Goal: Task Accomplishment & Management: Use online tool/utility

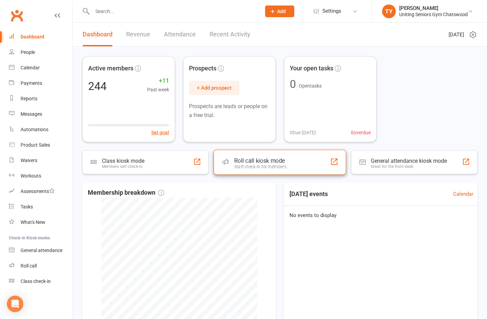
click at [248, 167] on div "Staff check-in for members" at bounding box center [260, 166] width 52 height 5
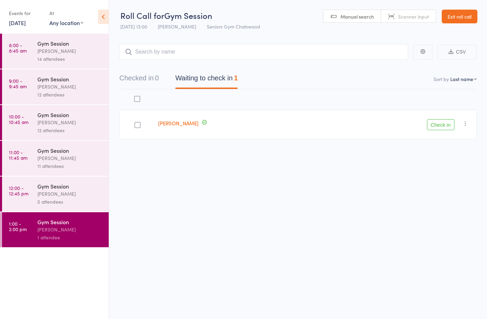
click at [445, 124] on button "Check in" at bounding box center [440, 124] width 27 height 11
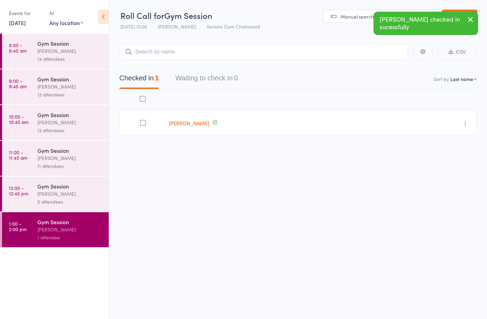
click at [55, 194] on div "[PERSON_NAME]" at bounding box center [70, 194] width 66 height 8
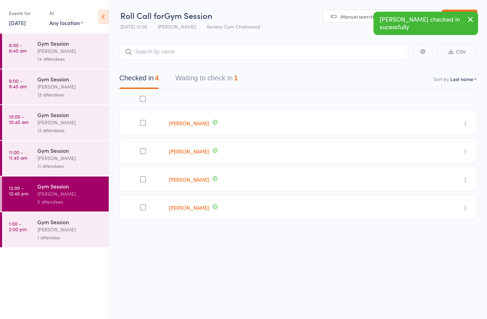
click at [69, 230] on div "[PERSON_NAME]" at bounding box center [70, 229] width 66 height 8
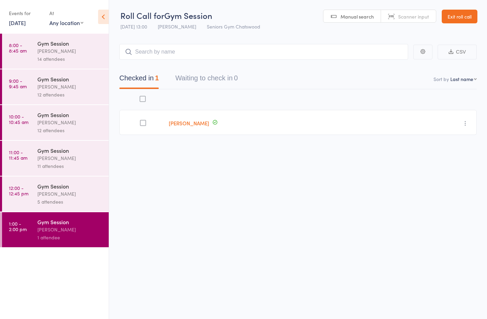
click at [79, 205] on div "5 attendees" at bounding box center [70, 202] width 66 height 8
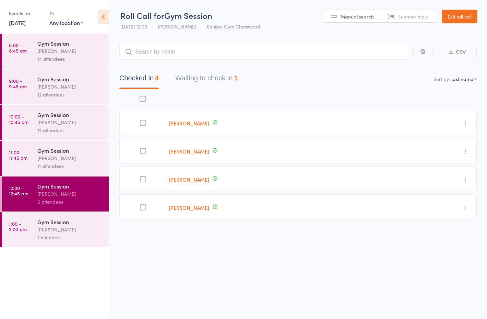
click at [234, 78] on button "Waiting to check in 1" at bounding box center [206, 80] width 62 height 18
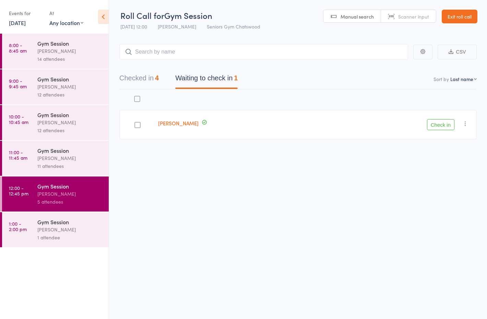
click at [447, 122] on button "Check in" at bounding box center [440, 124] width 27 height 11
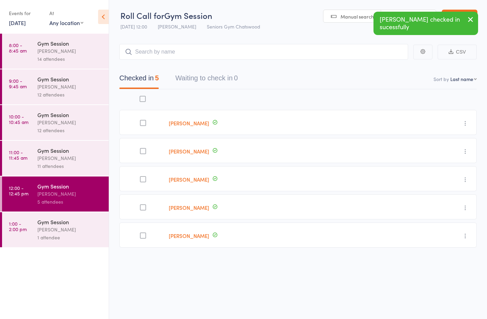
click at [60, 165] on div "11 attendees" at bounding box center [70, 166] width 66 height 8
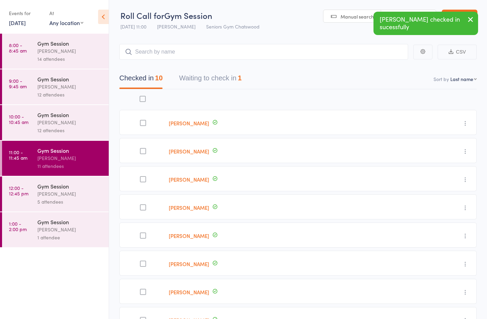
click at [208, 80] on button "Waiting to check in 1" at bounding box center [210, 80] width 62 height 18
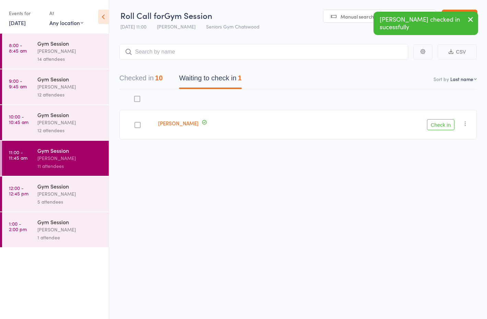
click at [442, 128] on button "Check in" at bounding box center [440, 124] width 27 height 11
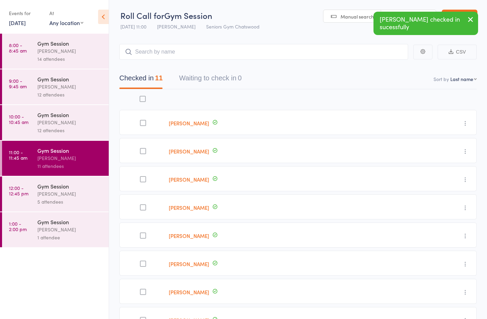
click at [86, 127] on div "12 attendees" at bounding box center [70, 130] width 66 height 8
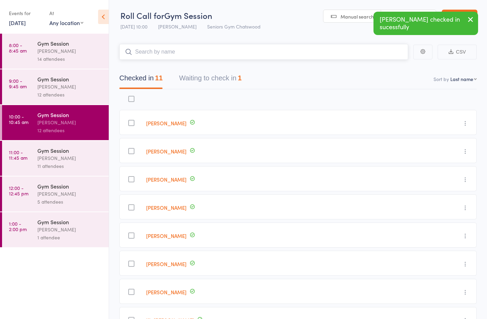
click at [210, 82] on button "Waiting to check in 1" at bounding box center [210, 80] width 62 height 18
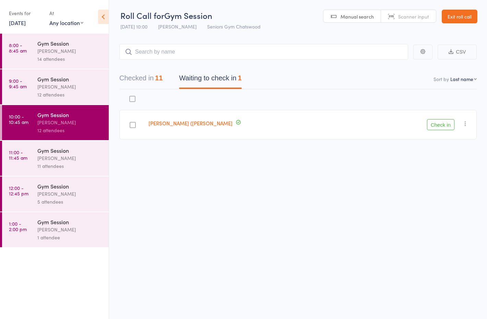
click at [445, 124] on button "Check in" at bounding box center [440, 124] width 27 height 11
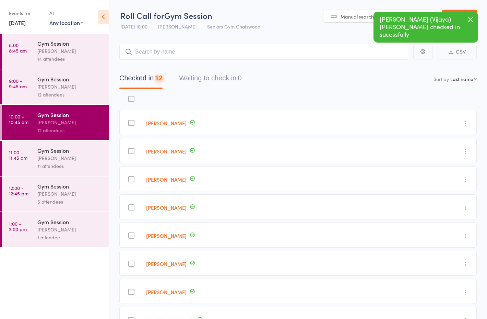
click at [34, 90] on link "9:00 - 9:45 am Gym Session [PERSON_NAME] 12 attendees" at bounding box center [55, 86] width 107 height 35
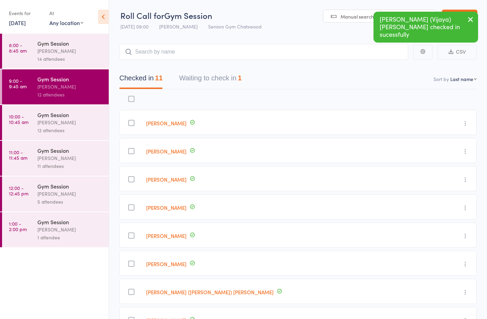
click at [223, 78] on button "Waiting to check in 1" at bounding box center [210, 80] width 62 height 18
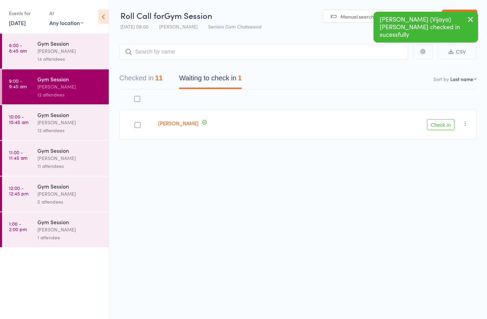
click at [439, 124] on button "Check in" at bounding box center [440, 124] width 27 height 11
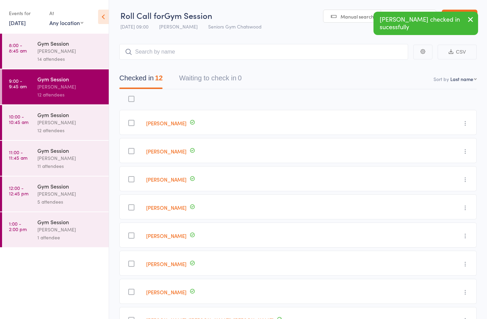
click at [63, 54] on div "[PERSON_NAME]" at bounding box center [70, 51] width 66 height 8
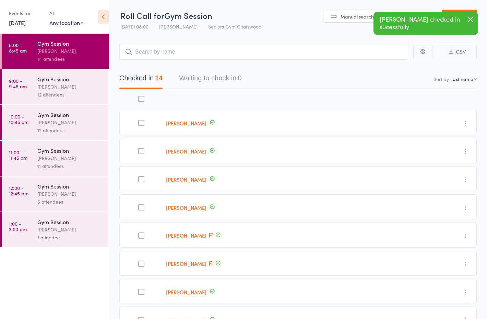
click at [471, 21] on icon "button" at bounding box center [471, 19] width 8 height 9
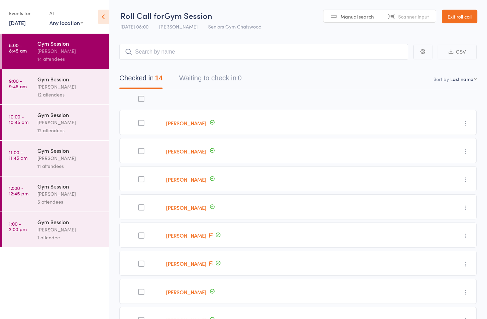
click at [79, 228] on div "[PERSON_NAME]" at bounding box center [70, 229] width 66 height 8
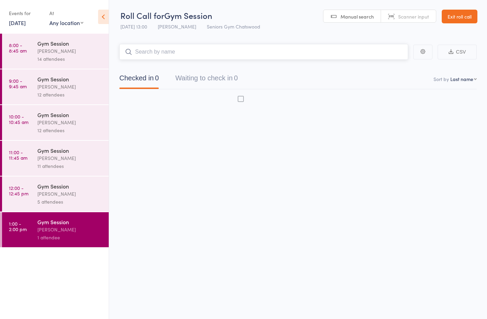
click at [221, 52] on input "search" at bounding box center [263, 52] width 289 height 16
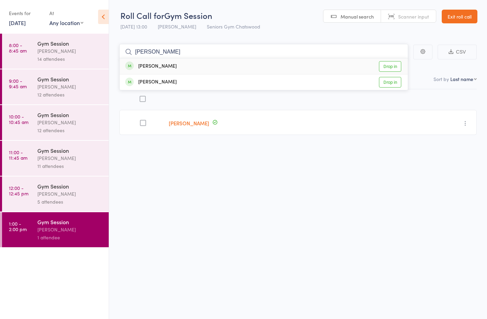
type input "[PERSON_NAME]"
click at [220, 65] on div "[PERSON_NAME] Drop in" at bounding box center [264, 66] width 288 height 16
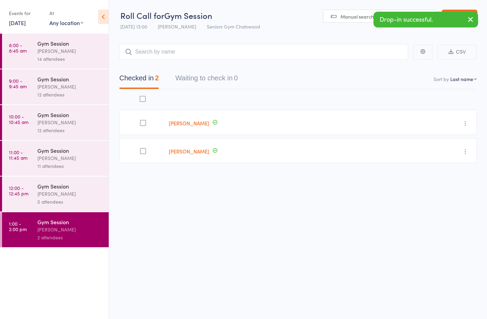
click at [471, 22] on icon "button" at bounding box center [471, 19] width 8 height 9
click at [468, 20] on link "Exit roll call" at bounding box center [460, 17] width 36 height 14
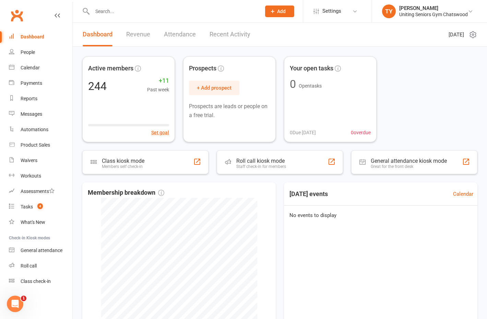
click at [129, 8] on input "text" at bounding box center [173, 12] width 166 height 10
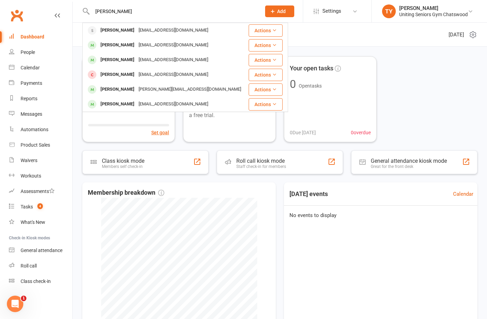
type input "beverley campbell"
click at [140, 34] on div "russley444@gmail.com" at bounding box center [174, 30] width 74 height 10
